Goal: Find specific page/section: Find specific page/section

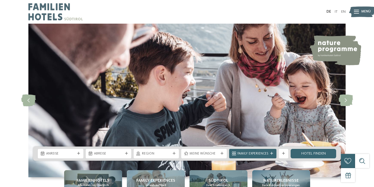
click at [337, 11] on link "IT" at bounding box center [336, 12] width 3 height 4
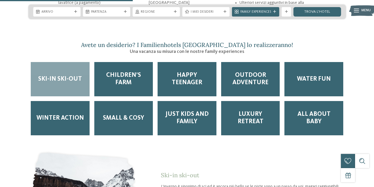
scroll to position [764, 0]
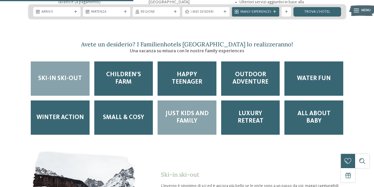
click at [190, 110] on span "Just kids and family" at bounding box center [186, 117] width 49 height 15
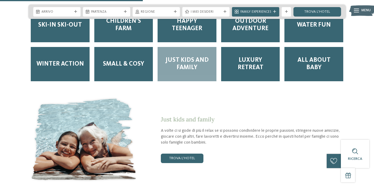
scroll to position [820, 0]
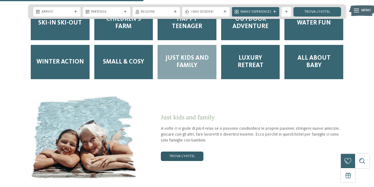
click at [172, 152] on link "trova l’hotel" at bounding box center [182, 156] width 43 height 9
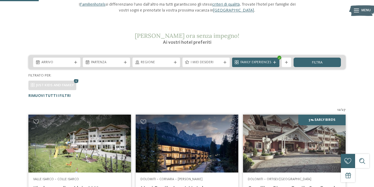
scroll to position [24, 0]
